Goal: Task Accomplishment & Management: Complete application form

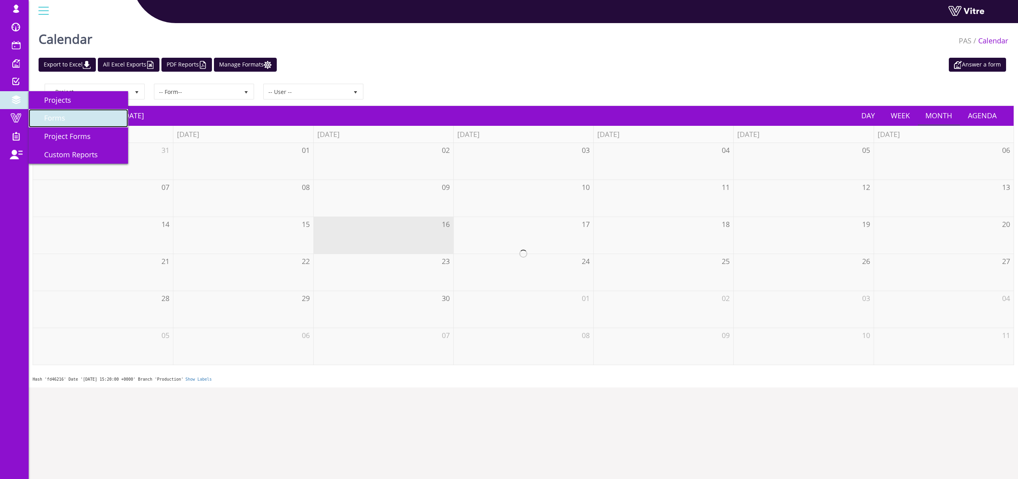
click at [55, 115] on span "Forms" at bounding box center [50, 118] width 31 height 10
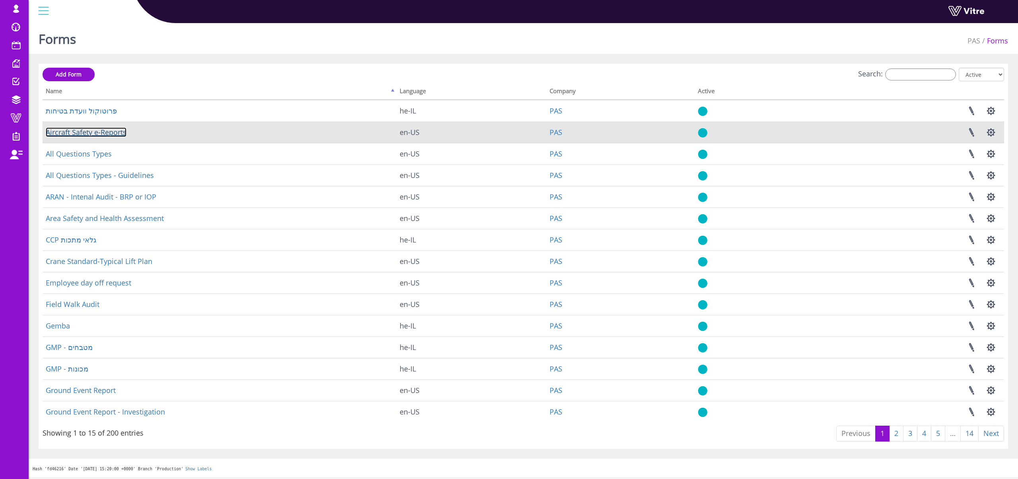
click at [99, 129] on link "Aircraft Safety e-Reports" at bounding box center [86, 132] width 81 height 10
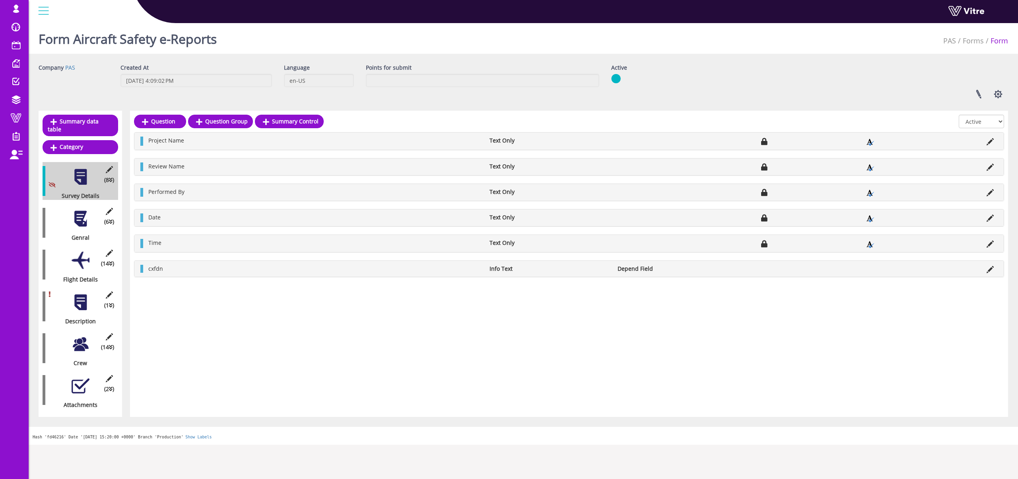
click at [77, 212] on div at bounding box center [81, 219] width 18 height 18
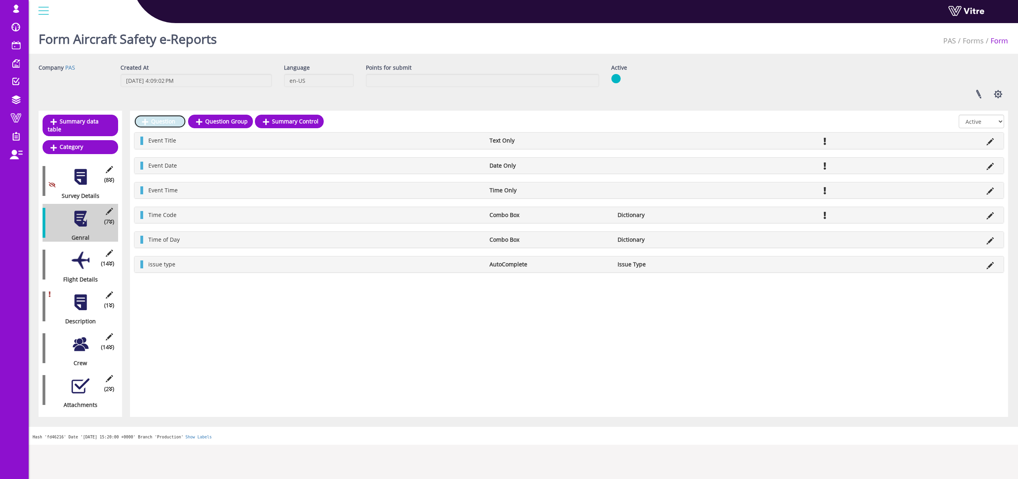
click at [162, 116] on link "Question" at bounding box center [160, 122] width 52 height 14
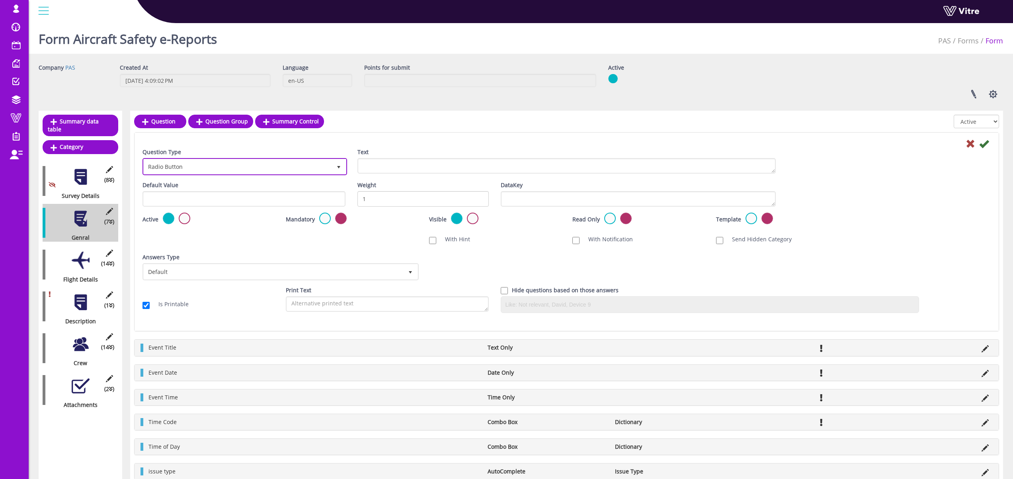
click at [226, 171] on span "Radio Button" at bounding box center [238, 166] width 188 height 14
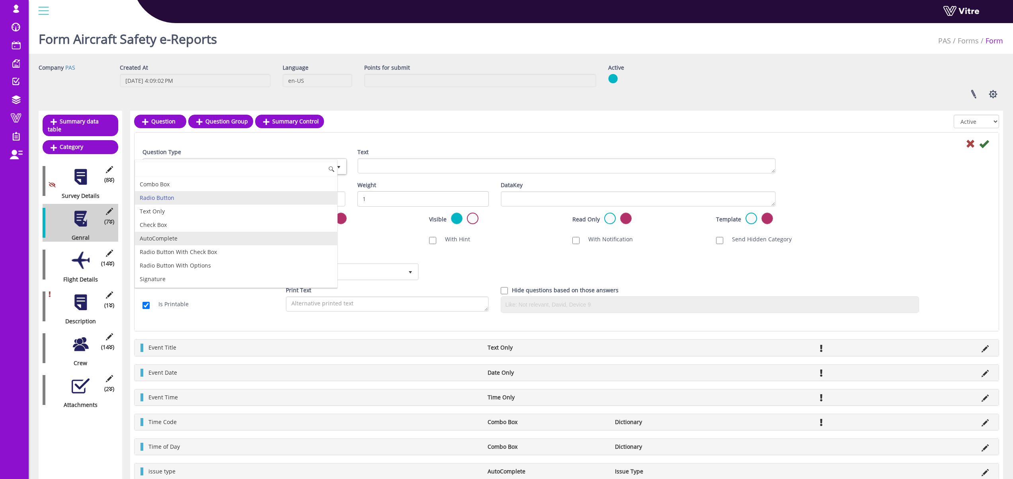
click at [197, 236] on li "AutoComplete" at bounding box center [236, 239] width 202 height 14
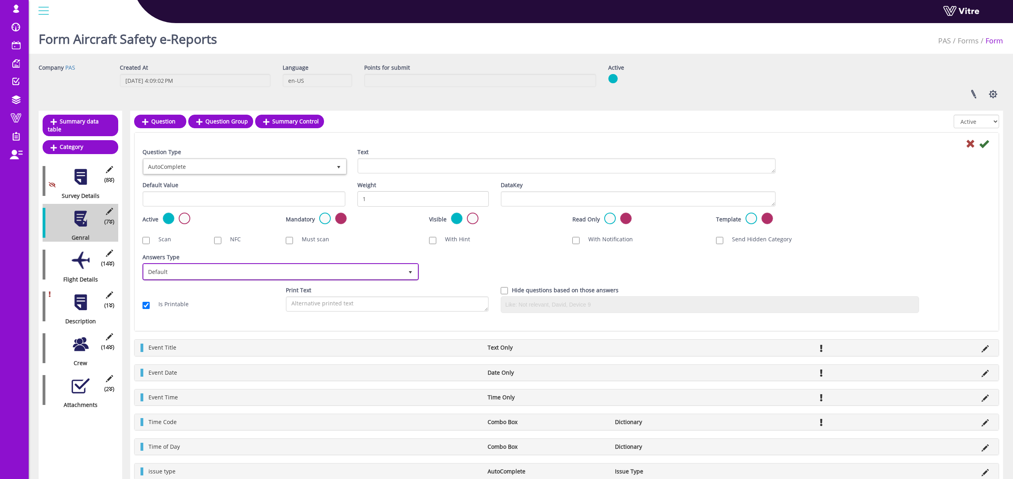
click at [203, 272] on span "Default" at bounding box center [273, 271] width 259 height 14
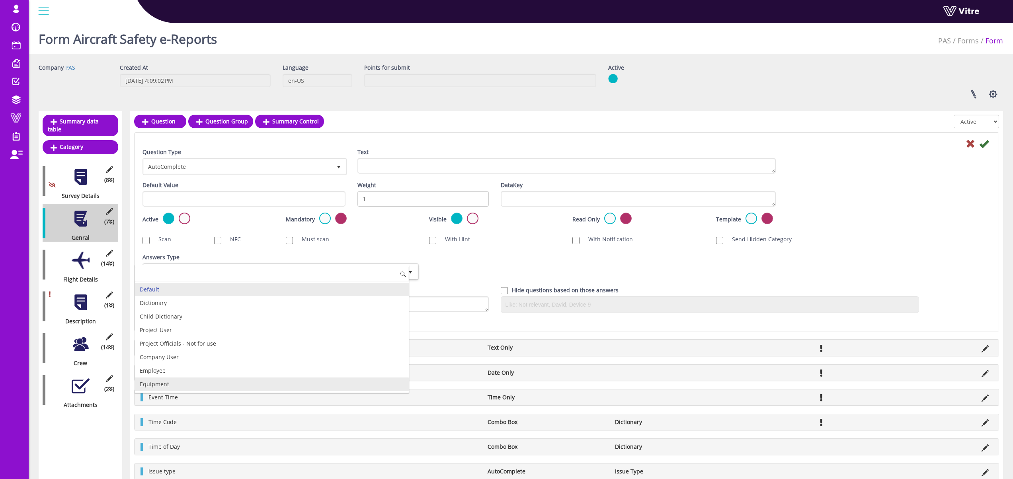
click at [187, 385] on li "Equipment" at bounding box center [272, 384] width 274 height 14
checkbox input "true"
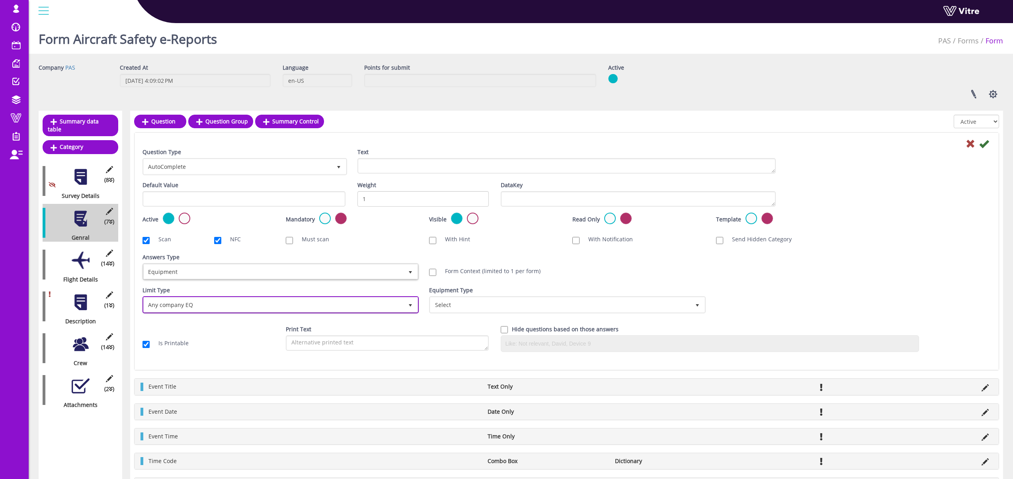
click at [214, 305] on span "Any company EQ" at bounding box center [273, 304] width 259 height 14
drag, startPoint x: 184, startPoint y: 305, endPoint x: 189, endPoint y: 308, distance: 5.7
click at [184, 305] on span "Any company EQ" at bounding box center [273, 304] width 259 height 14
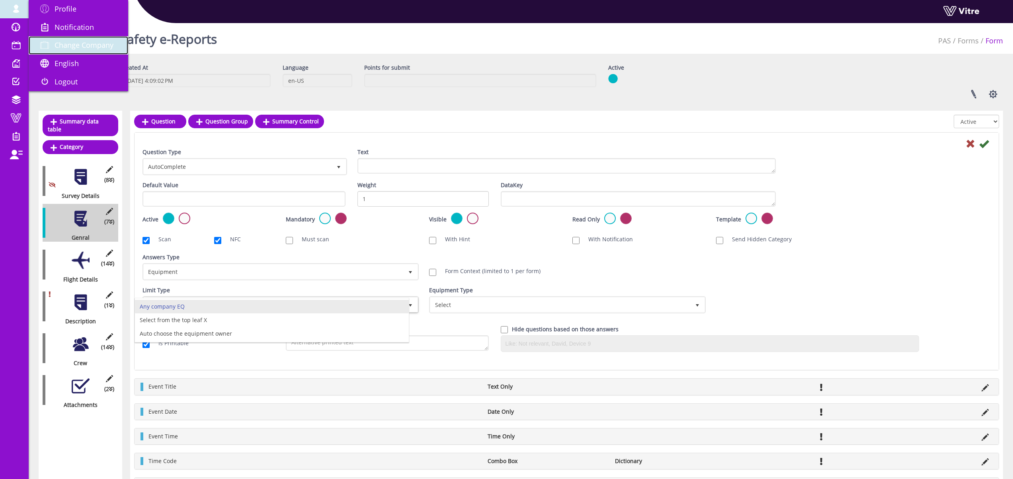
click at [80, 51] on link "Change Company" at bounding box center [78, 45] width 99 height 18
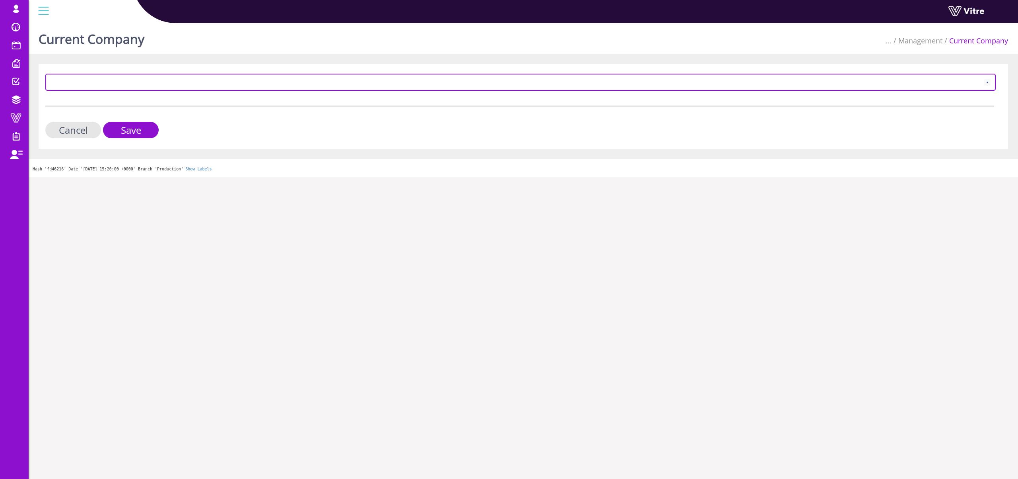
click at [169, 80] on span at bounding box center [514, 82] width 934 height 14
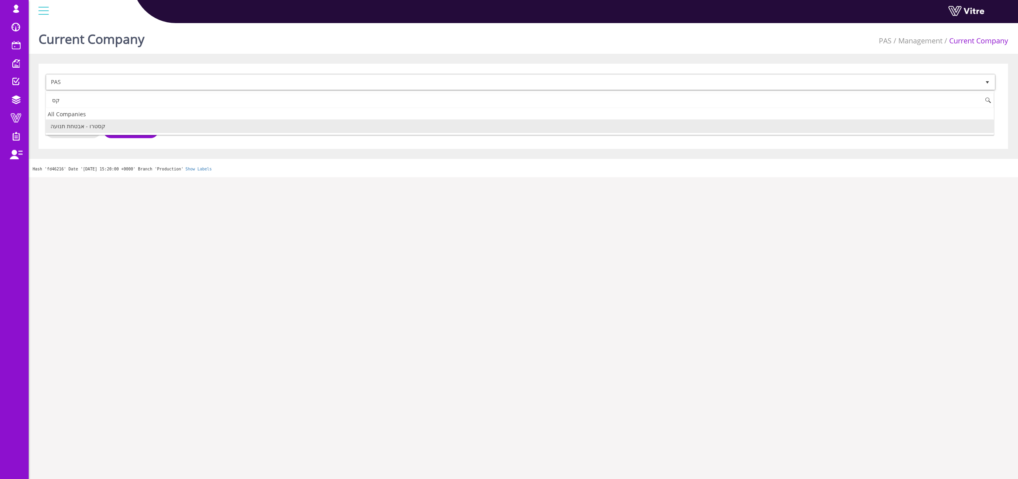
type input "ק"
click at [147, 125] on li "Exyte" at bounding box center [520, 126] width 948 height 14
type input "exy"
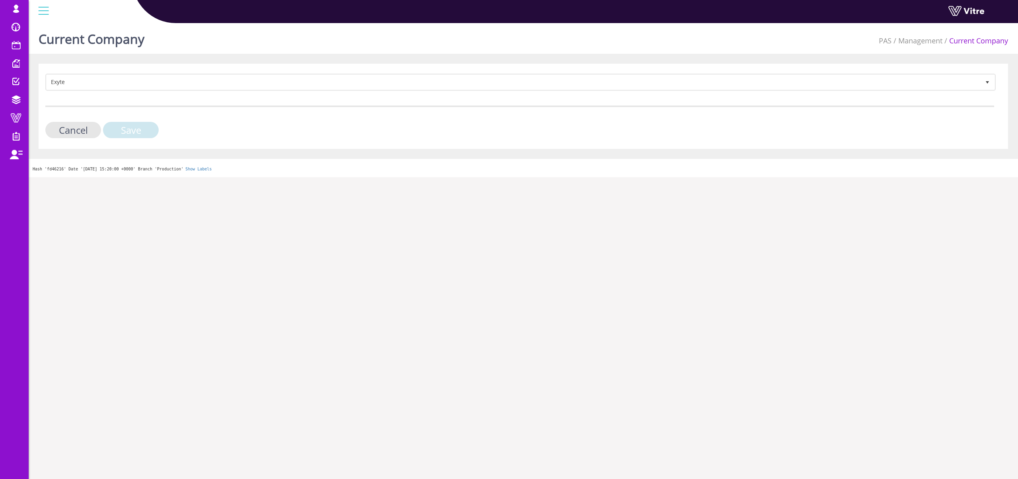
click at [148, 129] on input "Save" at bounding box center [131, 130] width 56 height 16
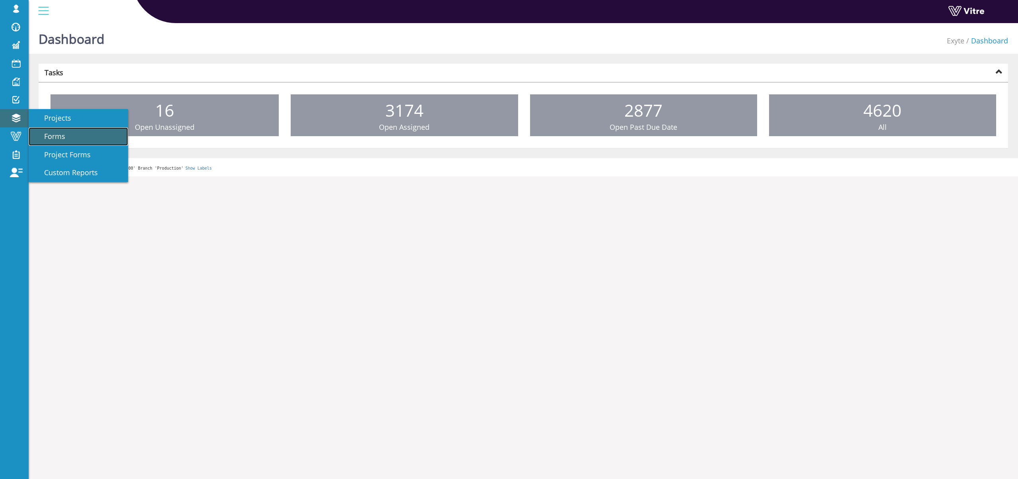
click at [59, 134] on span "Forms" at bounding box center [50, 136] width 31 height 10
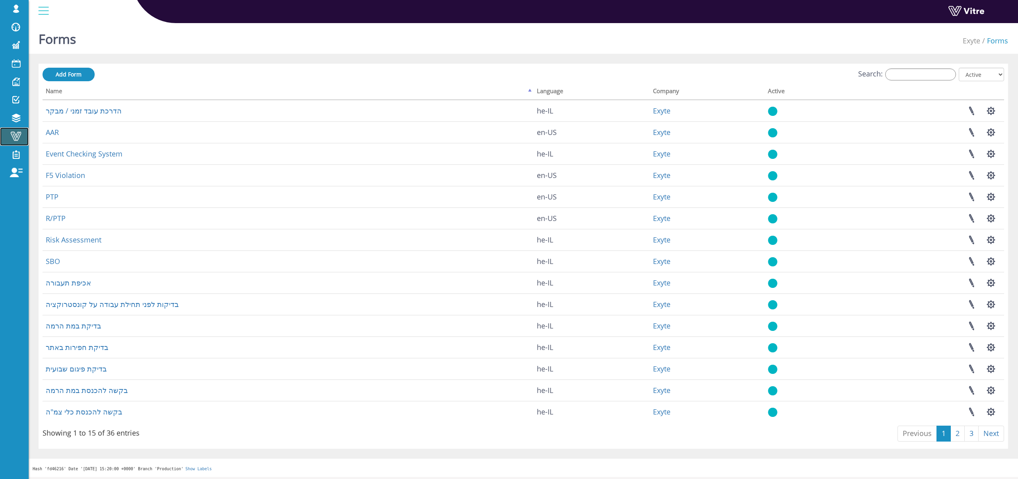
click at [16, 136] on span at bounding box center [16, 136] width 20 height 10
